Goal: Transaction & Acquisition: Purchase product/service

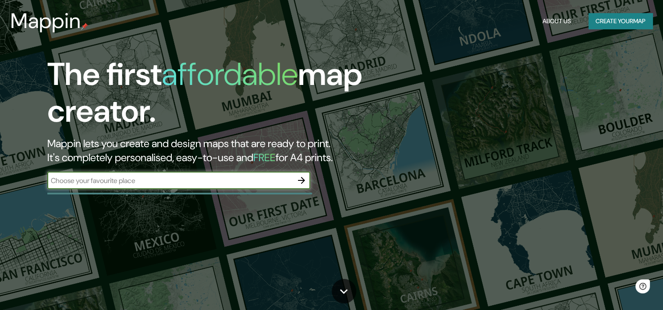
click at [227, 183] on input "text" at bounding box center [169, 181] width 245 height 10
type input "c"
click at [300, 184] on icon "button" at bounding box center [301, 180] width 11 height 11
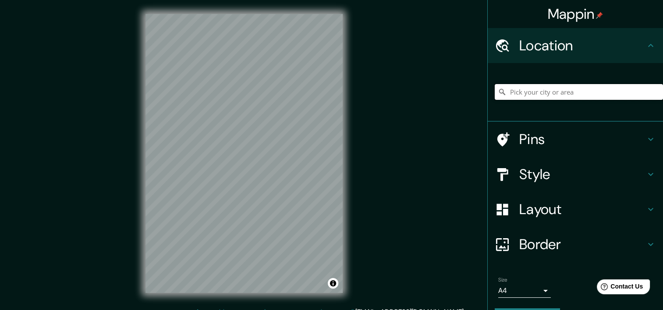
click at [529, 91] on input "Pick your city or area" at bounding box center [579, 92] width 168 height 16
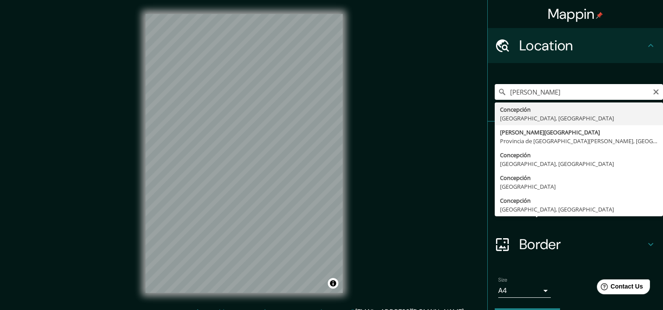
type input "[GEOGRAPHIC_DATA], [GEOGRAPHIC_DATA], [GEOGRAPHIC_DATA]"
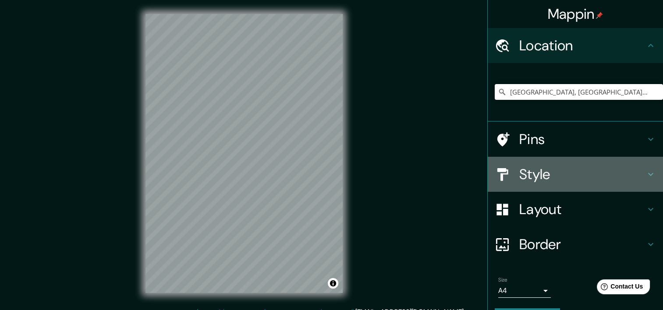
click at [549, 177] on h4 "Style" at bounding box center [582, 175] width 126 height 18
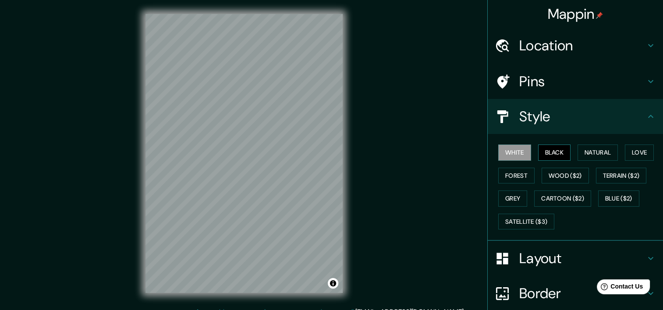
click at [549, 152] on button "Black" at bounding box center [554, 153] width 33 height 16
click at [535, 217] on button "Satellite ($3)" at bounding box center [526, 222] width 56 height 16
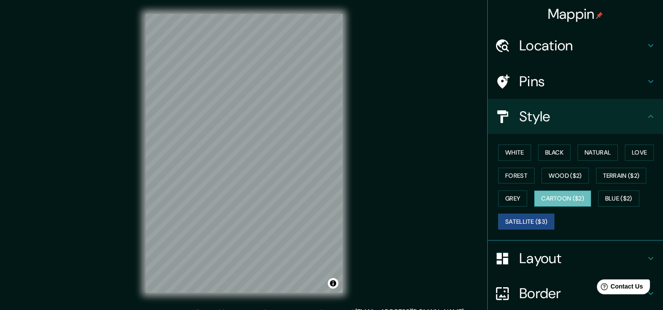
click at [547, 197] on button "Cartoon ($2)" at bounding box center [562, 199] width 57 height 16
click at [506, 198] on button "Grey" at bounding box center [512, 199] width 29 height 16
click at [536, 195] on button "Cartoon ($2)" at bounding box center [562, 199] width 57 height 16
click at [602, 193] on button "Blue ($2)" at bounding box center [618, 199] width 41 height 16
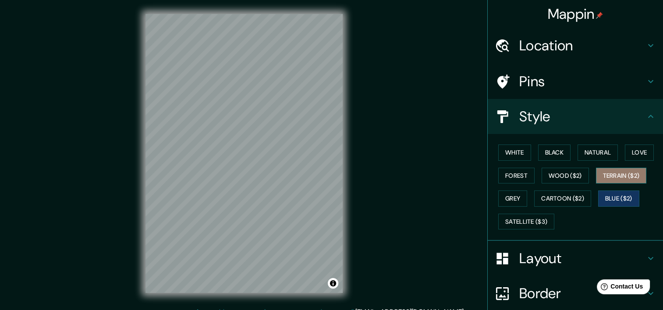
click at [610, 173] on button "Terrain ($2)" at bounding box center [621, 176] width 51 height 16
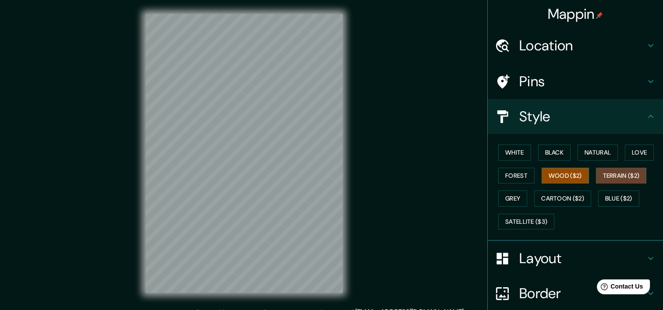
click at [567, 174] on button "Wood ($2)" at bounding box center [565, 176] width 47 height 16
drag, startPoint x: 514, startPoint y: 196, endPoint x: 518, endPoint y: 184, distance: 13.0
click at [514, 196] on button "Grey" at bounding box center [512, 199] width 29 height 16
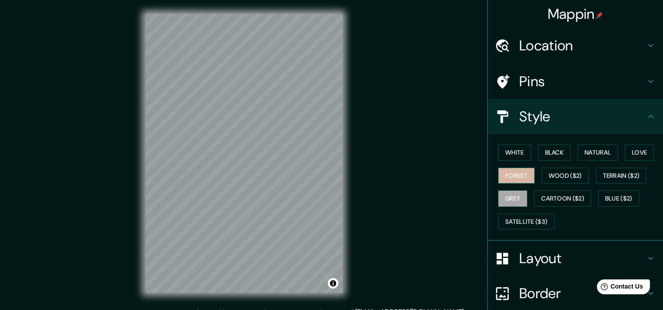
click at [514, 175] on button "Forest" at bounding box center [516, 176] width 36 height 16
drag, startPoint x: 510, startPoint y: 154, endPoint x: 542, endPoint y: 152, distance: 32.0
click at [511, 154] on button "White" at bounding box center [514, 153] width 33 height 16
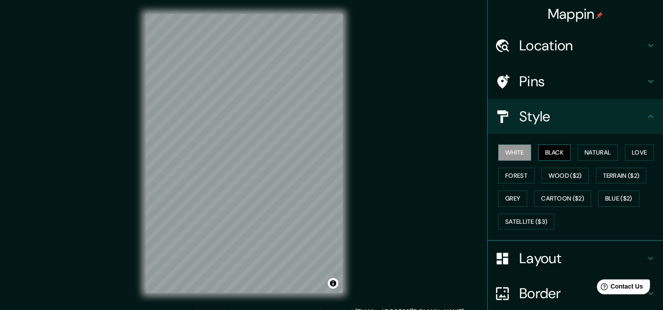
click at [548, 152] on button "Black" at bounding box center [554, 153] width 33 height 16
click at [547, 255] on h4 "Layout" at bounding box center [582, 259] width 126 height 18
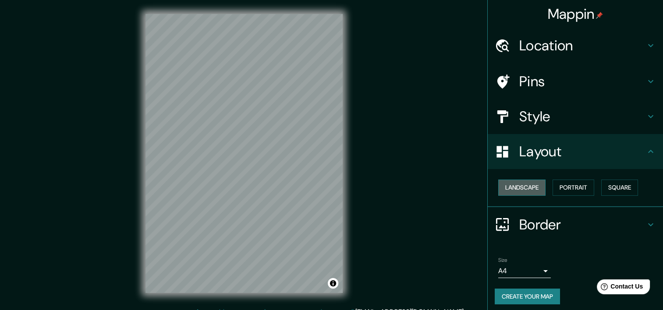
click at [517, 189] on button "Landscape" at bounding box center [521, 188] width 47 height 16
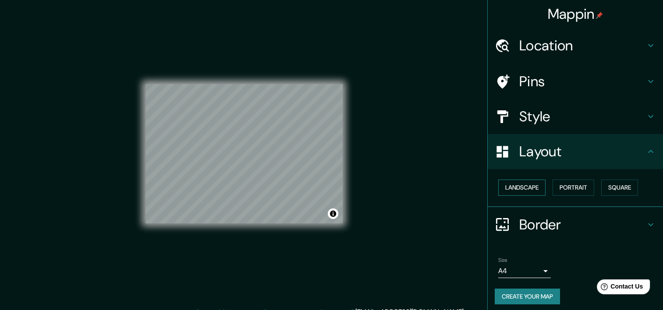
click at [516, 188] on button "Landscape" at bounding box center [521, 188] width 47 height 16
click at [566, 188] on button "Portrait" at bounding box center [574, 188] width 42 height 16
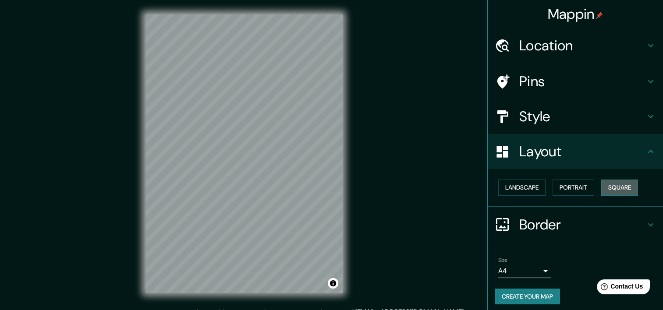
click at [618, 189] on button "Square" at bounding box center [619, 188] width 37 height 16
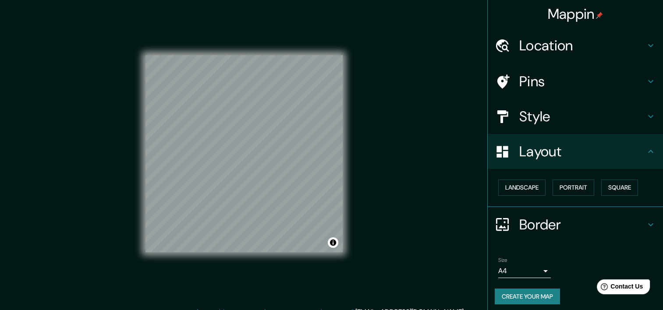
click at [527, 218] on h4 "Border" at bounding box center [582, 225] width 126 height 18
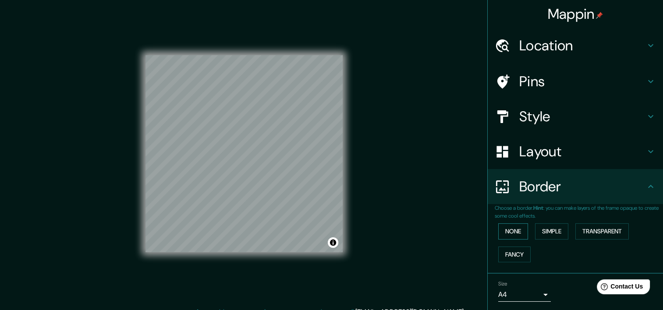
click at [505, 233] on button "None" at bounding box center [513, 232] width 30 height 16
click at [548, 231] on button "Simple" at bounding box center [551, 232] width 33 height 16
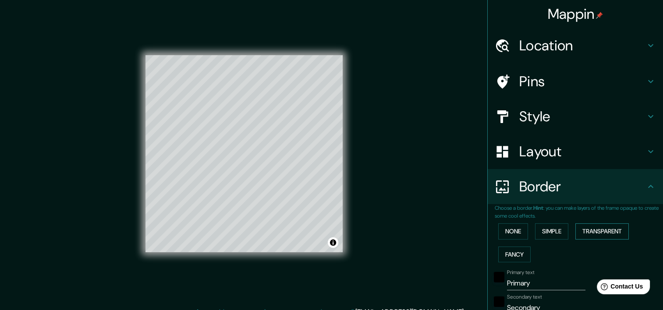
click at [593, 230] on button "Transparent" at bounding box center [601, 232] width 53 height 16
click at [505, 253] on button "Fancy" at bounding box center [514, 255] width 32 height 16
click at [510, 235] on button "None" at bounding box center [513, 232] width 30 height 16
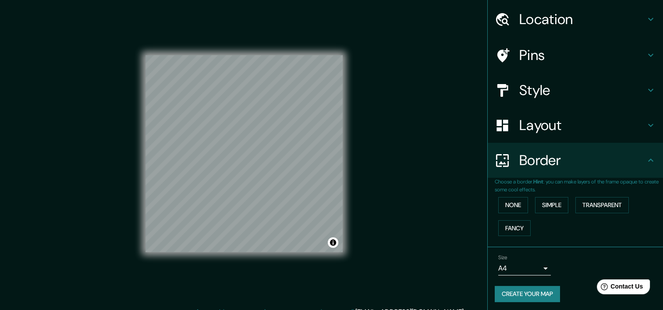
scroll to position [28, 0]
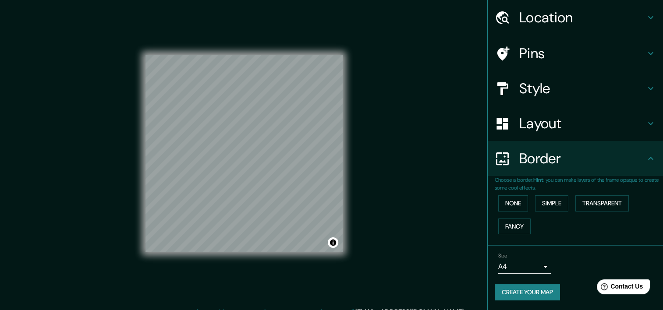
click at [545, 156] on h4 "Border" at bounding box center [582, 159] width 126 height 18
click at [538, 266] on body "Mappin Location [GEOGRAPHIC_DATA], [GEOGRAPHIC_DATA], [GEOGRAPHIC_DATA] Pins St…" at bounding box center [331, 155] width 663 height 310
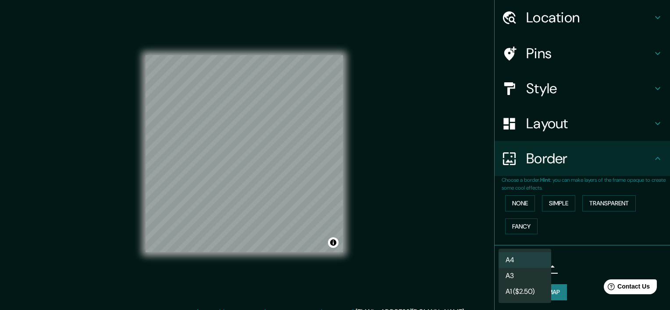
click at [522, 277] on li "A3" at bounding box center [524, 276] width 53 height 16
type input "a4"
click at [537, 268] on body "Mappin Location [GEOGRAPHIC_DATA], [GEOGRAPHIC_DATA], [GEOGRAPHIC_DATA] Pins St…" at bounding box center [335, 155] width 670 height 310
click at [577, 265] on div at bounding box center [335, 155] width 670 height 310
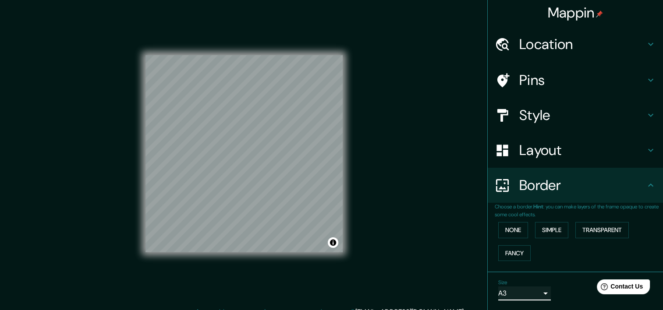
scroll to position [0, 0]
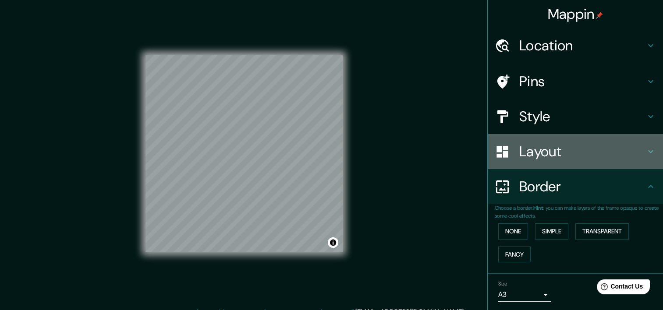
click at [548, 148] on h4 "Layout" at bounding box center [582, 152] width 126 height 18
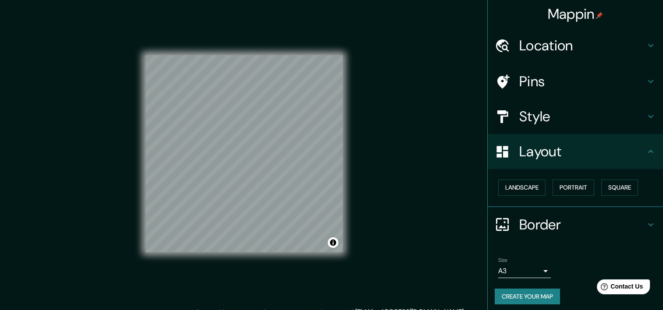
click at [539, 149] on h4 "Layout" at bounding box center [582, 152] width 126 height 18
click at [535, 117] on h4 "Style" at bounding box center [582, 117] width 126 height 18
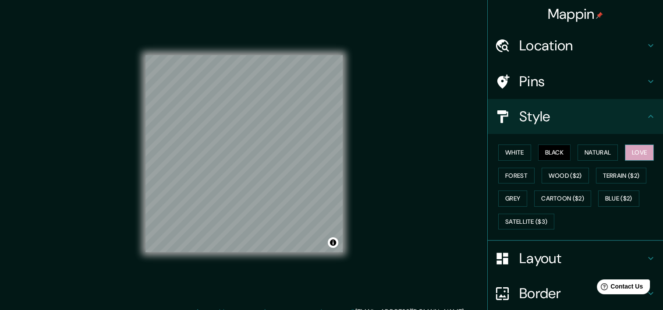
click at [630, 149] on button "Love" at bounding box center [639, 153] width 29 height 16
click at [601, 151] on button "Natural" at bounding box center [598, 153] width 40 height 16
click at [546, 153] on button "Black" at bounding box center [554, 153] width 33 height 16
click at [517, 153] on button "White" at bounding box center [514, 153] width 33 height 16
click at [548, 152] on button "Black" at bounding box center [554, 153] width 33 height 16
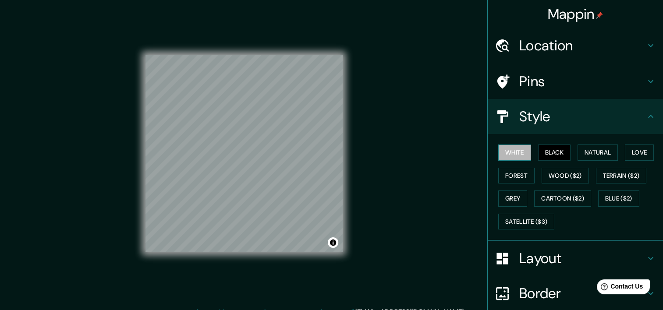
click at [515, 153] on button "White" at bounding box center [514, 153] width 33 height 16
click at [543, 153] on button "Black" at bounding box center [554, 153] width 33 height 16
click at [552, 121] on h4 "Style" at bounding box center [582, 117] width 126 height 18
click at [536, 88] on h4 "Pins" at bounding box center [582, 82] width 126 height 18
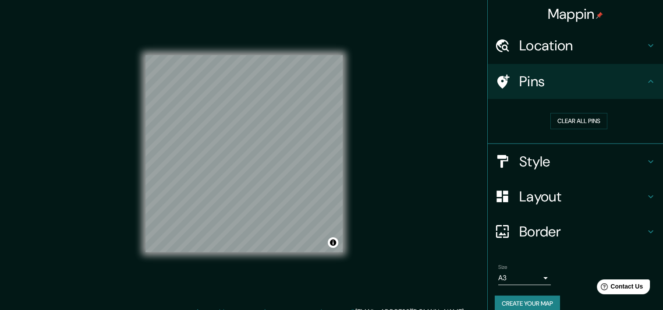
click at [540, 78] on h4 "Pins" at bounding box center [582, 82] width 126 height 18
click at [568, 121] on button "Clear all pins" at bounding box center [578, 121] width 57 height 16
click at [536, 44] on h4 "Location" at bounding box center [582, 46] width 126 height 18
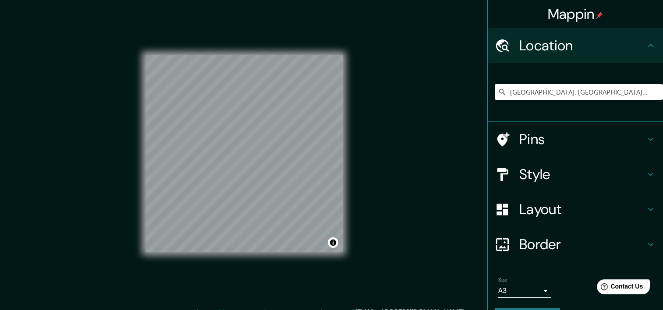
click at [539, 46] on h4 "Location" at bounding box center [582, 46] width 126 height 18
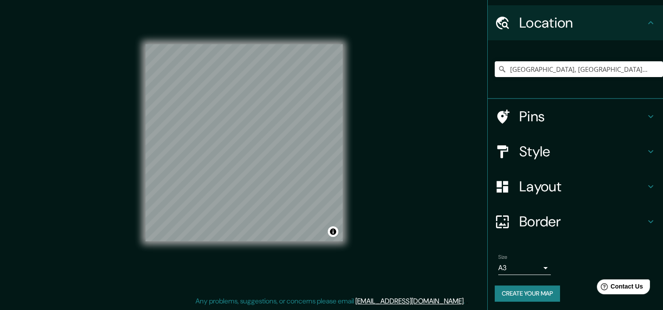
scroll to position [25, 0]
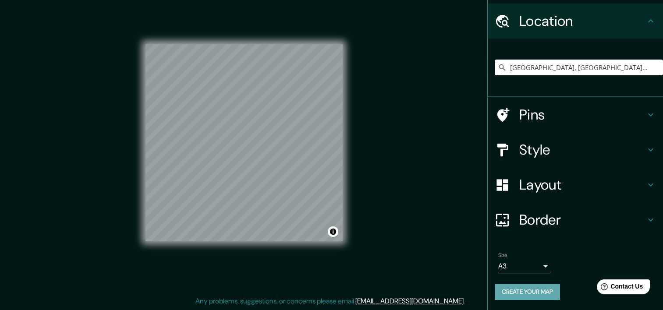
click at [521, 291] on button "Create your map" at bounding box center [527, 292] width 65 height 16
drag, startPoint x: 101, startPoint y: 157, endPoint x: 114, endPoint y: 156, distance: 12.3
click at [101, 157] on div "Mappin Location [GEOGRAPHIC_DATA], [GEOGRAPHIC_DATA], [GEOGRAPHIC_DATA] Pins St…" at bounding box center [331, 149] width 663 height 321
